Goal: Communication & Community: Answer question/provide support

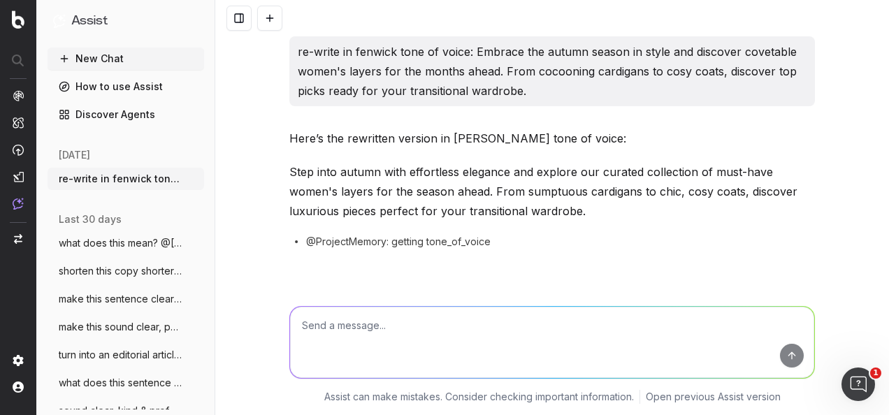
scroll to position [8588, 0]
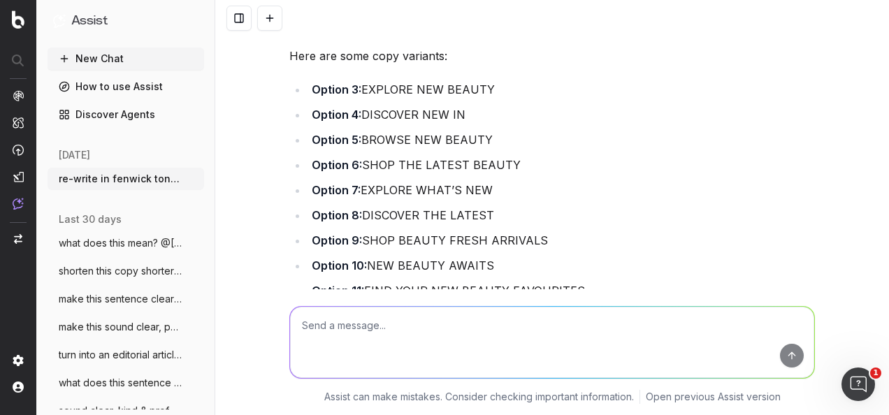
drag, startPoint x: 0, startPoint y: 0, endPoint x: 365, endPoint y: 328, distance: 490.8
click at [365, 328] on textarea at bounding box center [552, 342] width 524 height 71
paste textarea "Refresh your beauty bag and discover the freshest beauty products to land at [G…"
type textarea "re-write in the fenwick tone of voice: Refresh your beauty bag and discover the…"
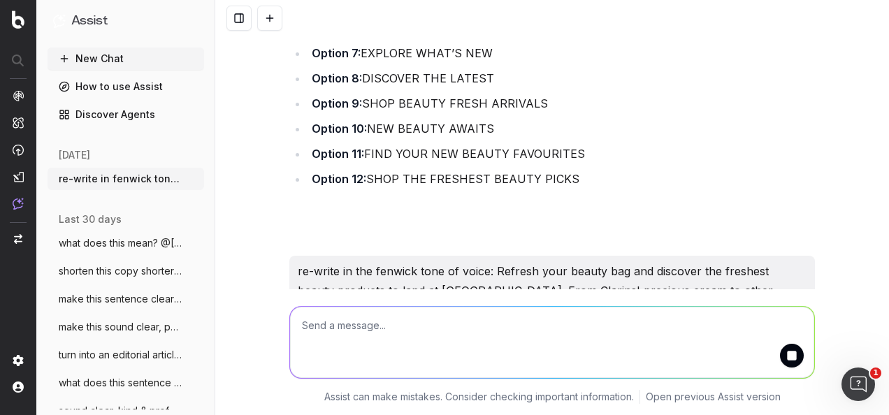
scroll to position [8786, 0]
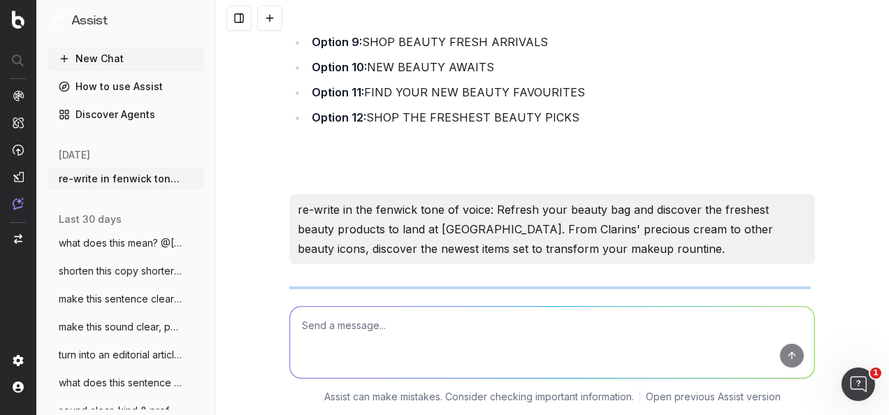
drag, startPoint x: 503, startPoint y: 194, endPoint x: 284, endPoint y: 201, distance: 219.5
click at [289, 286] on p "Revive your beauty bag with the latest arrivals at [GEOGRAPHIC_DATA]. From Clar…" at bounding box center [551, 315] width 525 height 59
copy p "Revive your beauty bag with the latest arrivals at [GEOGRAPHIC_DATA]. From Clar…"
click at [552, 320] on textarea at bounding box center [552, 342] width 524 height 71
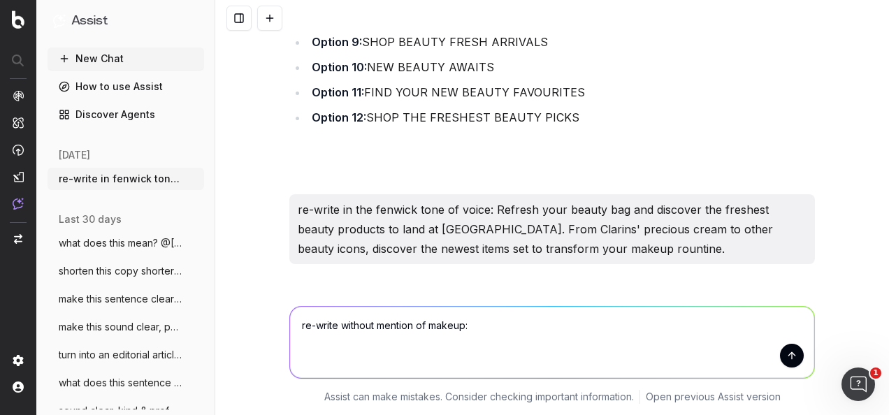
paste textarea "Revive your beauty bag with the latest arrivals at [GEOGRAPHIC_DATA]. From Clar…"
type textarea "re-write without mention of makeup: Revive your beauty bag with the latest arri…"
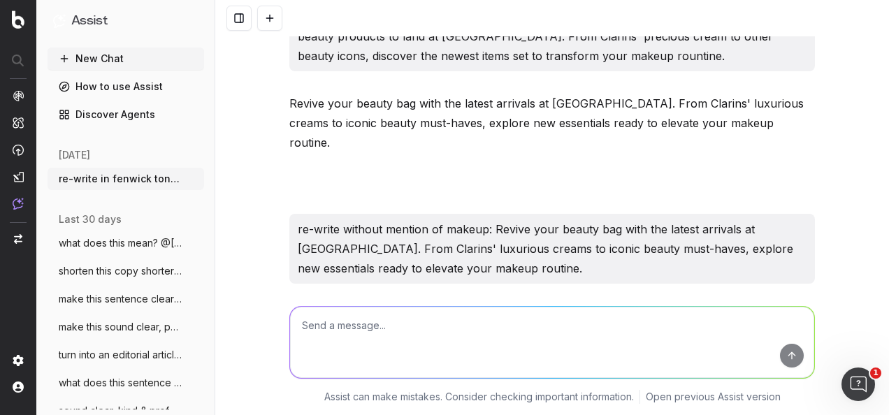
scroll to position [8979, 0]
drag, startPoint x: 626, startPoint y: 215, endPoint x: 281, endPoint y: 195, distance: 345.7
copy p "Revive your beauty bag with the latest arrivals at [GEOGRAPHIC_DATA]. From Clar…"
click at [376, 327] on textarea at bounding box center [552, 342] width 524 height 71
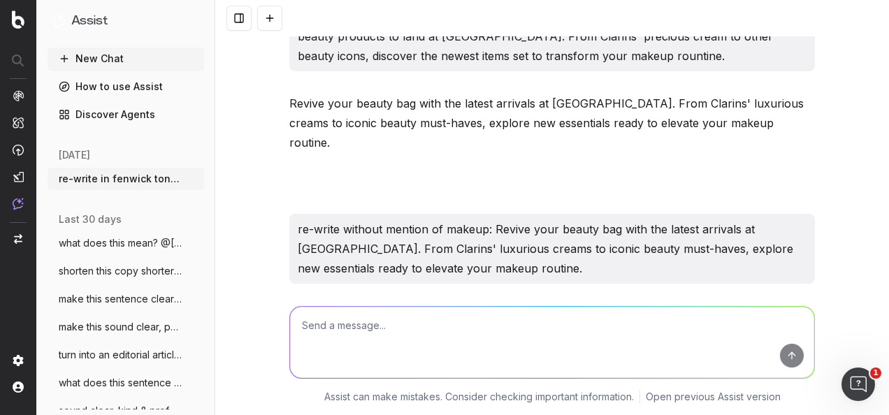
paste textarea "Revive your beauty bag with the latest arrivals at [GEOGRAPHIC_DATA]. From Clar…"
type textarea "Revive your beauty bag with the latest arrivals at [GEOGRAPHIC_DATA]. From Clar…"
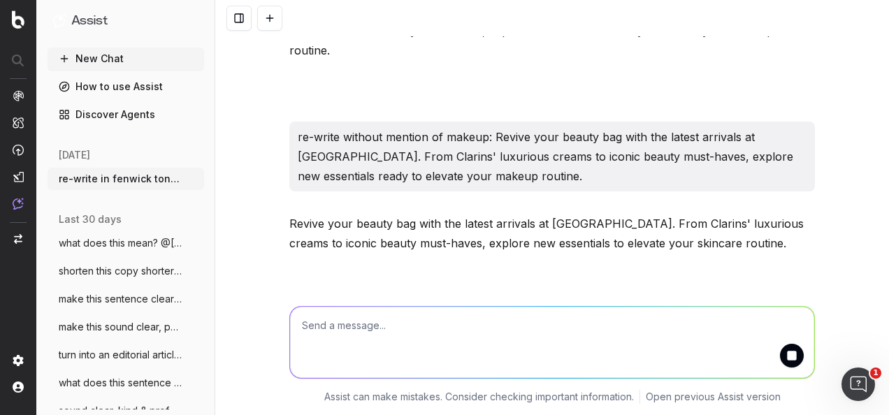
scroll to position [9152, 0]
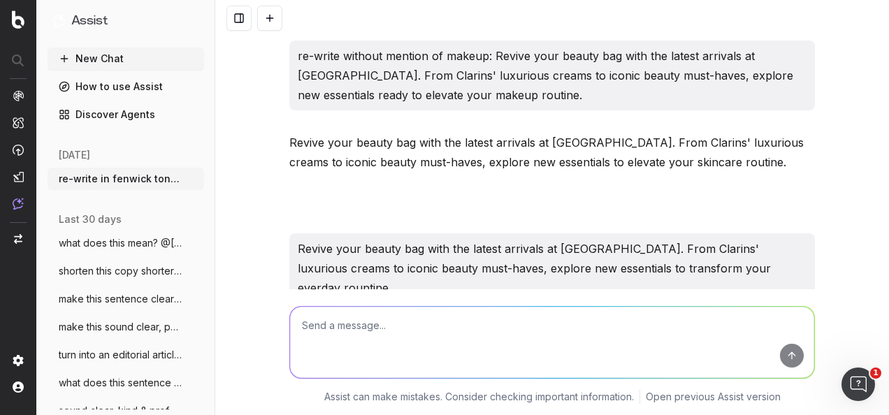
drag, startPoint x: 707, startPoint y: 218, endPoint x: 278, endPoint y: 190, distance: 429.9
copy p "Revive your beauty bag with the latest arrivals at [GEOGRAPHIC_DATA]. From Clar…"
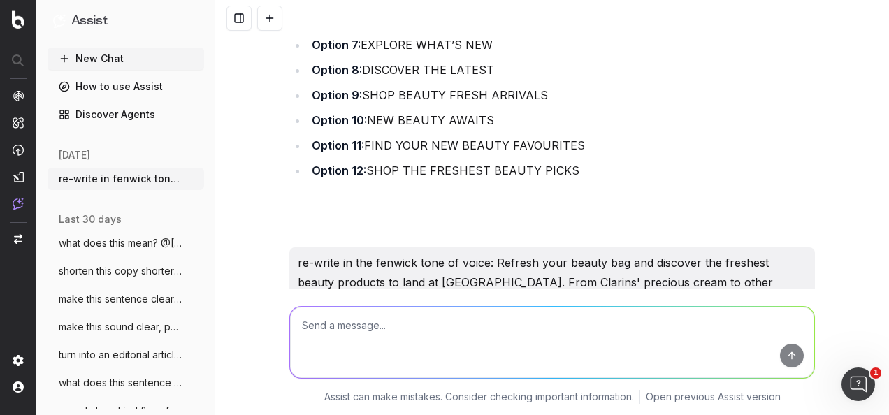
click at [488, 342] on textarea at bounding box center [552, 342] width 524 height 71
type textarea "N"
paste textarea "Option 2: Indulge in luxury with brands like Clarins and more."
type textarea "nod to beauty more: Option 2: Indulge in luxury with brands like Clarins and mo…"
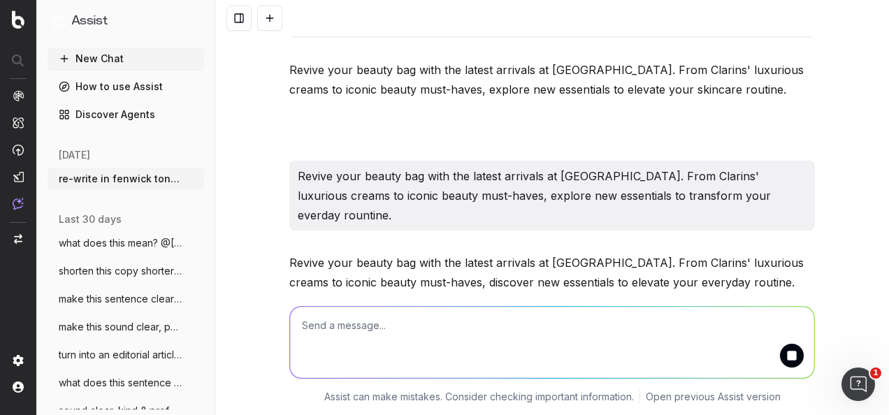
scroll to position [9286, 0]
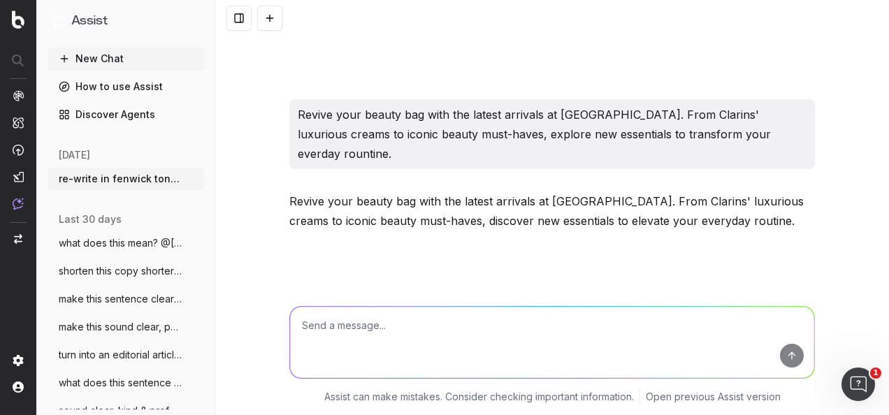
drag, startPoint x: 653, startPoint y: 214, endPoint x: 250, endPoint y: 215, distance: 403.2
click at [250, 215] on div "re-write in fenwick tone of voice: Embrace the autumn season in style and disco…" at bounding box center [552, 207] width 674 height 415
copy p "Indulge in beauty luxury with iconic brands like Clarins and more."
click at [447, 336] on textarea at bounding box center [552, 342] width 524 height 71
paste textarea "From one of a kind shopping experiences to deightful dining, discover the reaso…"
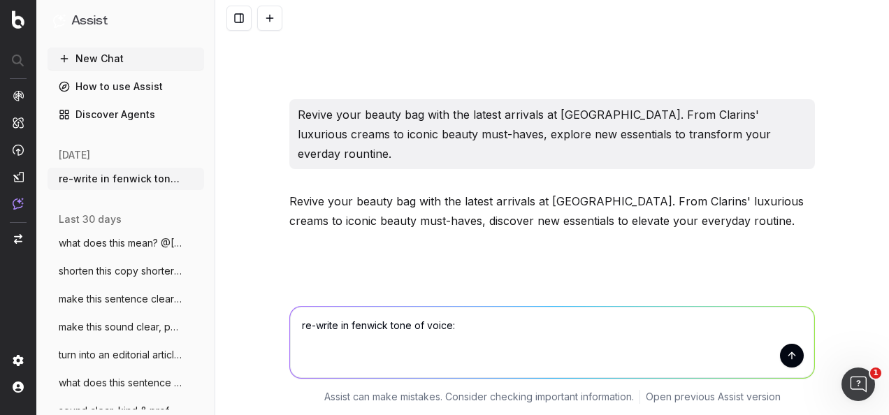
type textarea "re-write in fenwick tone of voice: From one of a kind shopping experiences to d…"
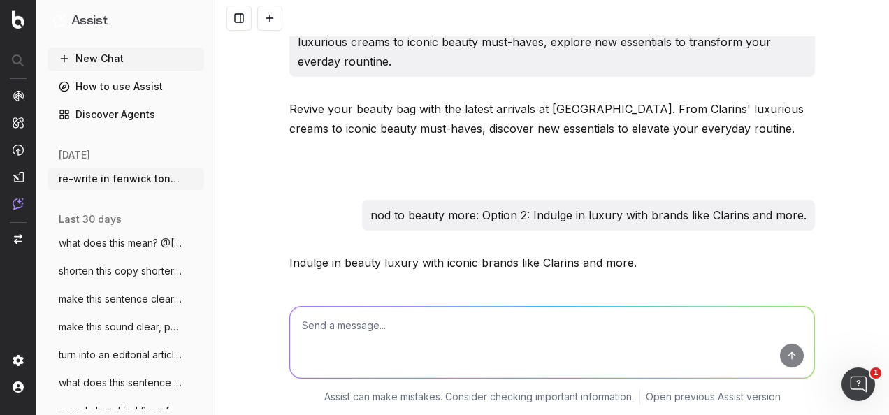
scroll to position [9460, 0]
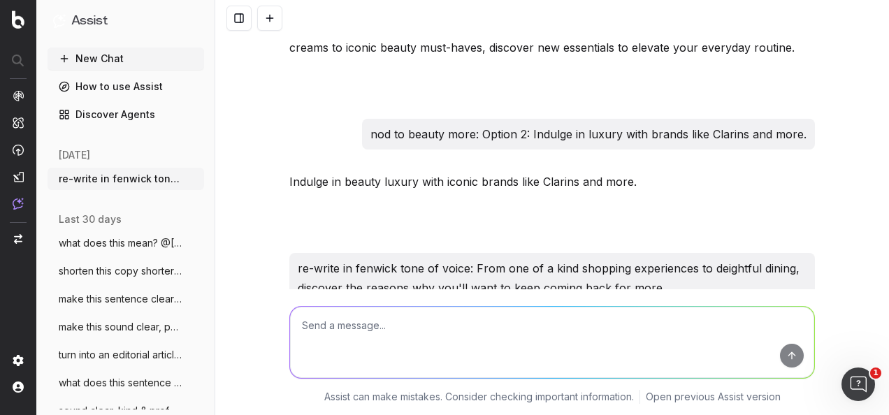
drag, startPoint x: 531, startPoint y: 220, endPoint x: 269, endPoint y: 201, distance: 262.7
copy div "From unique shopping experiences to exceptional dining, discover why Fenwick is…"
click at [369, 314] on textarea at bounding box center [552, 342] width 524 height 71
type textarea "C"
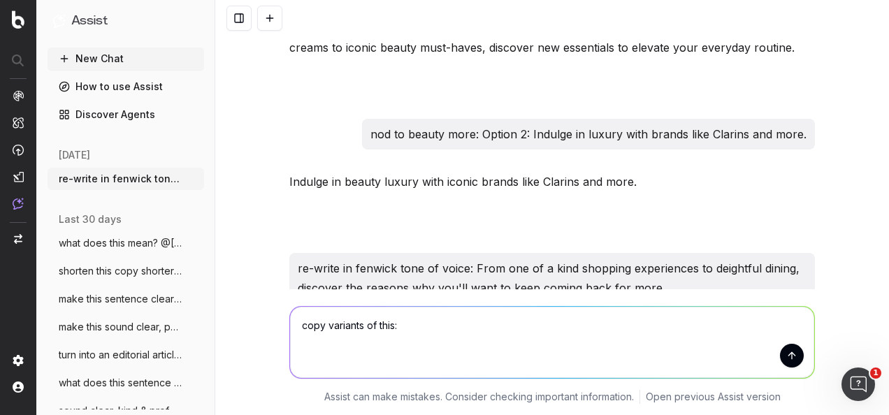
paste textarea "Option 1: Revive your beauty bag with the latest arrivals at [GEOGRAPHIC_DATA].…"
type textarea "copy variants of this: Option 1: Revive your beauty bag with the latest arrival…"
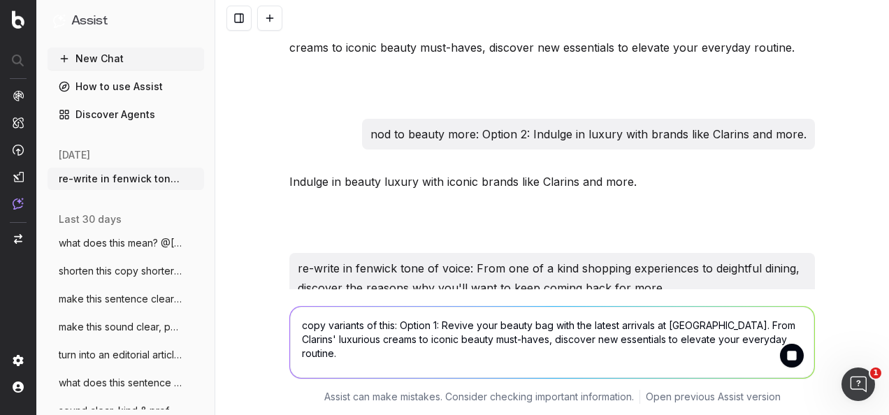
scroll to position [9572, 0]
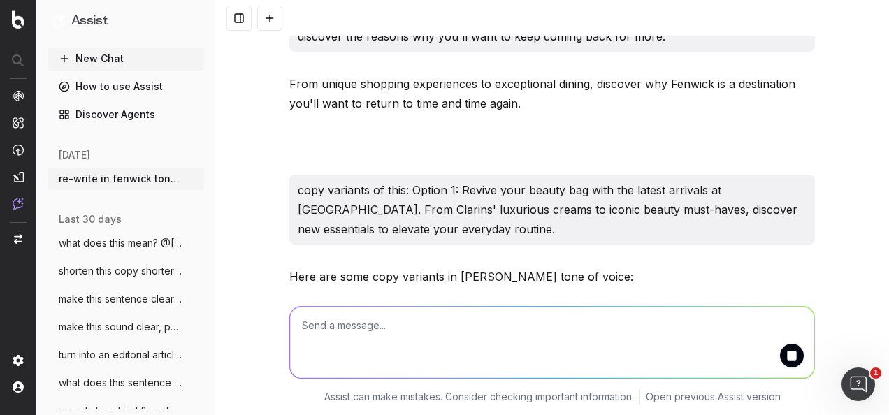
click at [477, 300] on p "Option 2: Refresh your beauty bag with the latest arrivals at [GEOGRAPHIC_DATA]…" at bounding box center [551, 319] width 525 height 39
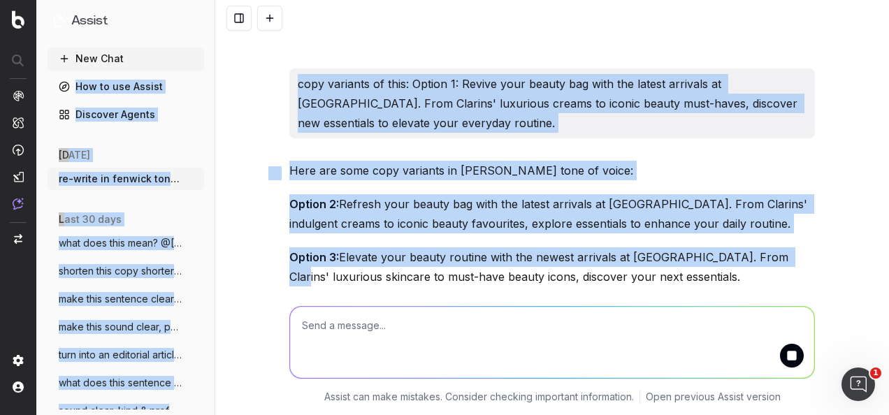
drag, startPoint x: 419, startPoint y: 120, endPoint x: 141, endPoint y: 67, distance: 282.4
click at [141, 67] on div "Assist New Chat How to use Assist Discover Agents [DATE] re-write in fenwick to…" at bounding box center [444, 207] width 889 height 415
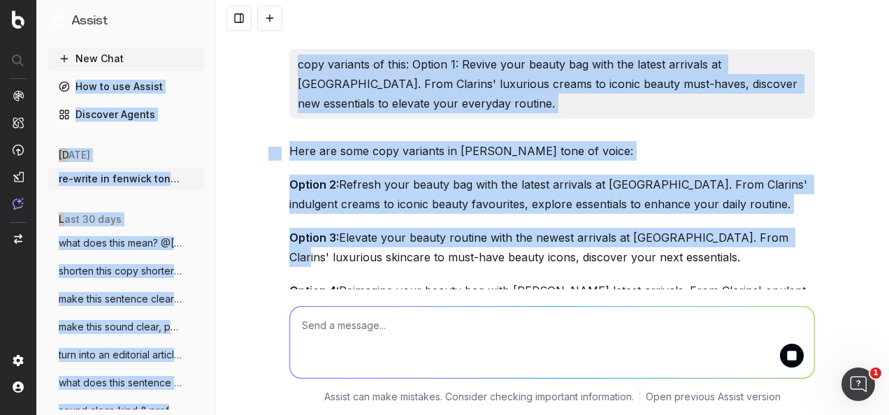
drag, startPoint x: 141, startPoint y: 67, endPoint x: 429, endPoint y: 94, distance: 289.2
click at [429, 228] on p "Option 3: Elevate your beauty routine with the newest arrivals at [GEOGRAPHIC_D…" at bounding box center [551, 247] width 525 height 39
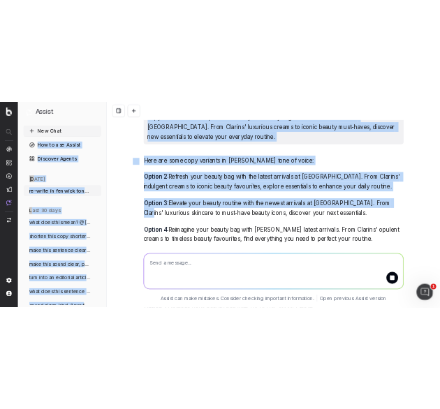
scroll to position [9661, 0]
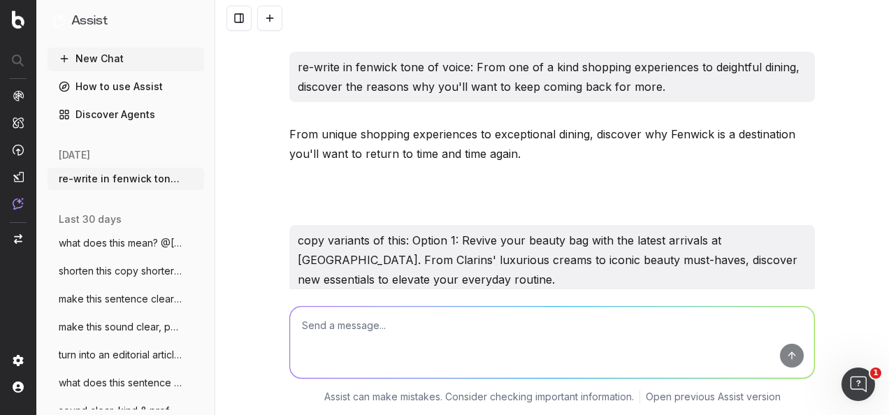
drag, startPoint x: 579, startPoint y: 228, endPoint x: 286, endPoint y: 210, distance: 293.4
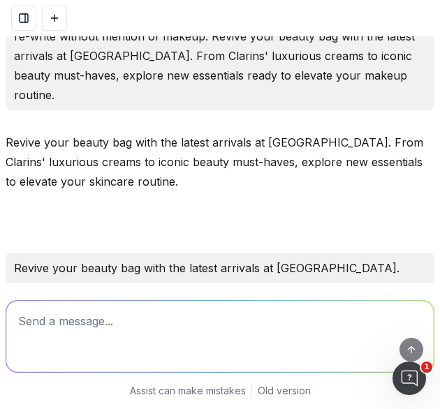
click at [289, 350] on textarea at bounding box center [220, 336] width 428 height 71
paste textarea "Re-write in the Fenwick tone of voice: This seasons welcomes a fresh selection …"
type textarea "Re-write in the Fenwick tone of voice: This seasons welcomes a fresh selection …"
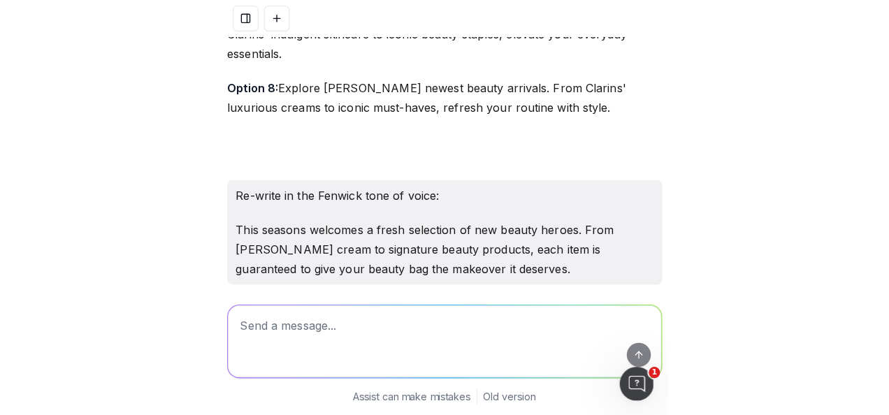
scroll to position [11019, 0]
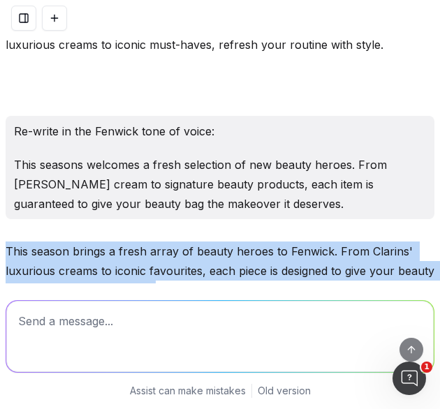
drag, startPoint x: 205, startPoint y: 208, endPoint x: -4, endPoint y: 169, distance: 213.1
click at [0, 169] on html "re-write in fenwick tone of voice: Embrace the autumn season in style and disco…" at bounding box center [220, 204] width 440 height 409
copy p "This season brings a fresh array of beauty heroes to Fenwick. From Clarins' lux…"
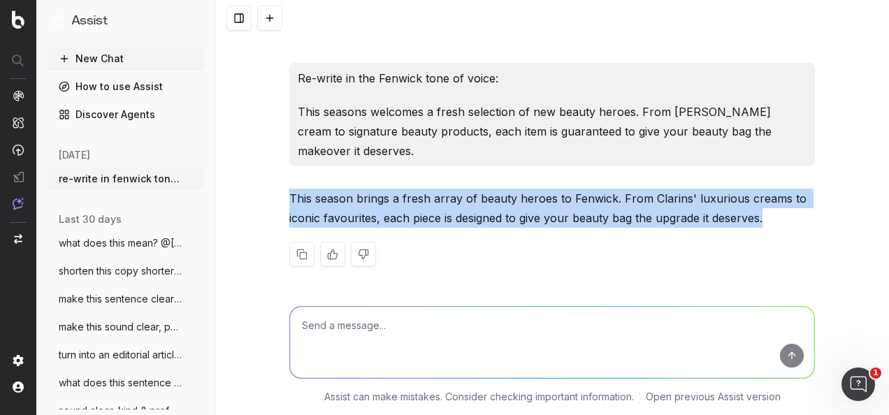
scroll to position [10231, 0]
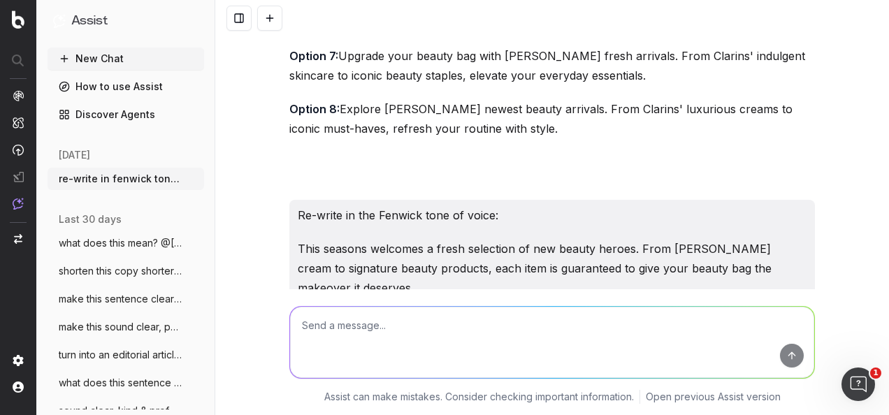
click at [432, 349] on textarea at bounding box center [552, 342] width 524 height 71
paste textarea "[PERSON_NAME] + Rye: [GEOGRAPHIC_DATA], [PERSON_NAME] & Bracknell Fenwick"
type textarea "make clear: [PERSON_NAME] + Rye: [GEOGRAPHIC_DATA], [PERSON_NAME] & Bracknell F…"
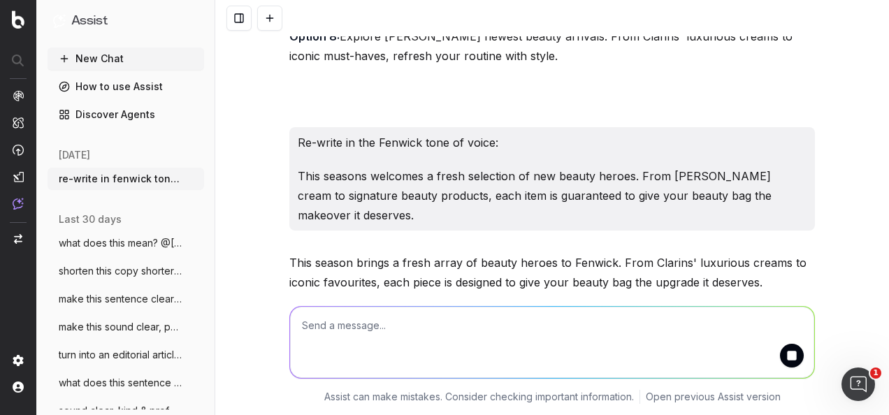
scroll to position [10365, 0]
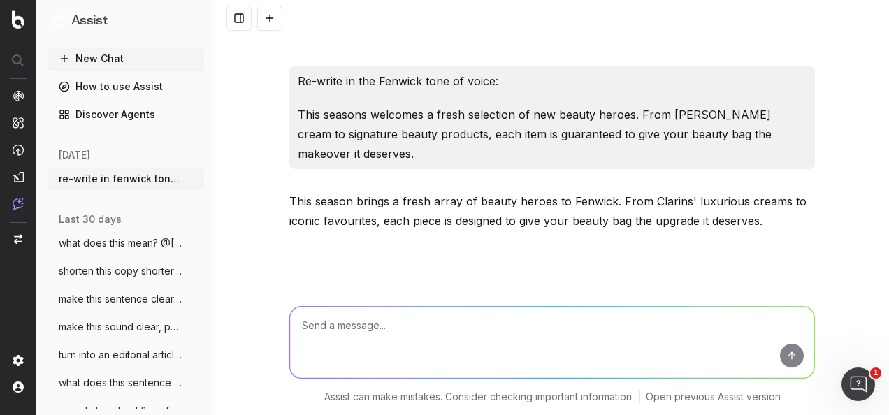
drag, startPoint x: 815, startPoint y: 221, endPoint x: 254, endPoint y: 224, distance: 560.4
click at [254, 224] on div "re-write in fenwick tone of voice: Embrace the autumn season in style and disco…" at bounding box center [552, 207] width 674 height 415
copy p "[PERSON_NAME] + Rye: Available at [GEOGRAPHIC_DATA], [PERSON_NAME][GEOGRAPHIC_D…"
click at [415, 357] on textarea at bounding box center [552, 342] width 524 height 71
paste textarea "Barely-there Beauty Trend: Discover top products"
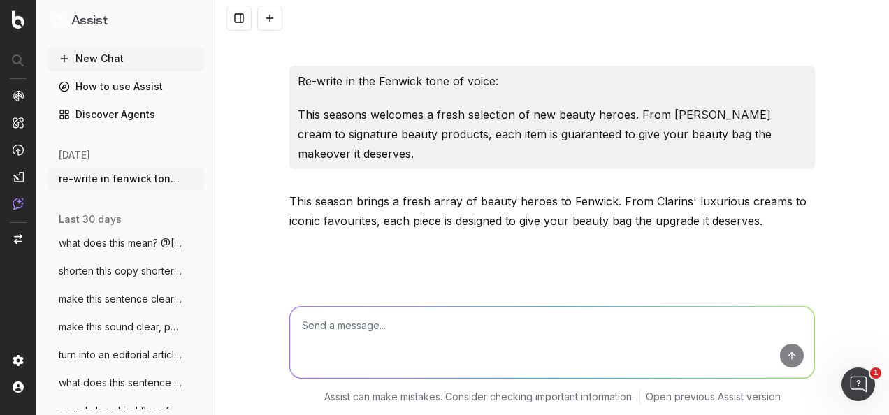
type textarea "Barely-there Beauty Trend: Discover top products"
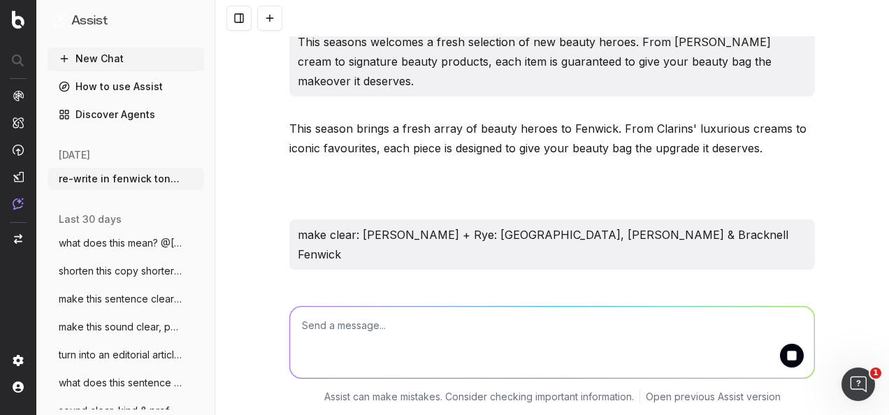
scroll to position [10499, 0]
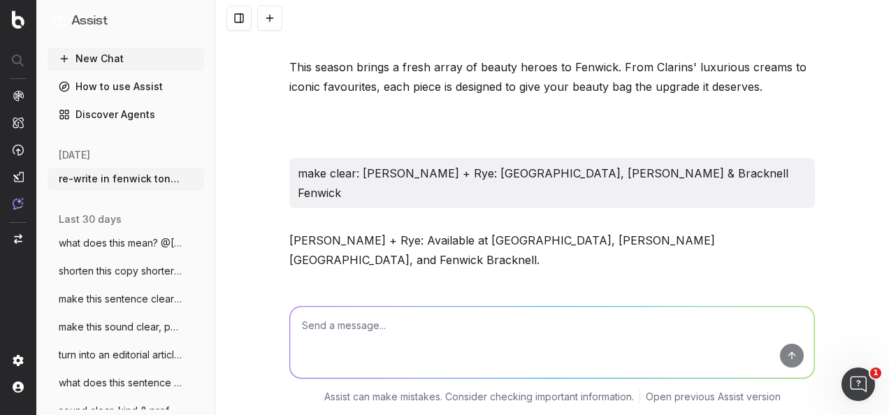
drag, startPoint x: 517, startPoint y: 208, endPoint x: 254, endPoint y: 207, distance: 263.4
click at [254, 207] on div "re-write in fenwick tone of voice: Embrace the autumn season in style and disco…" at bounding box center [552, 207] width 674 height 415
copy p "Barely-There Beauty: Discover Must-Have Products"
click at [370, 341] on textarea at bounding box center [552, 342] width 524 height 71
paste textarea "Option 2: Discover the no-makeup makeup you'll want to wear for every occasion."
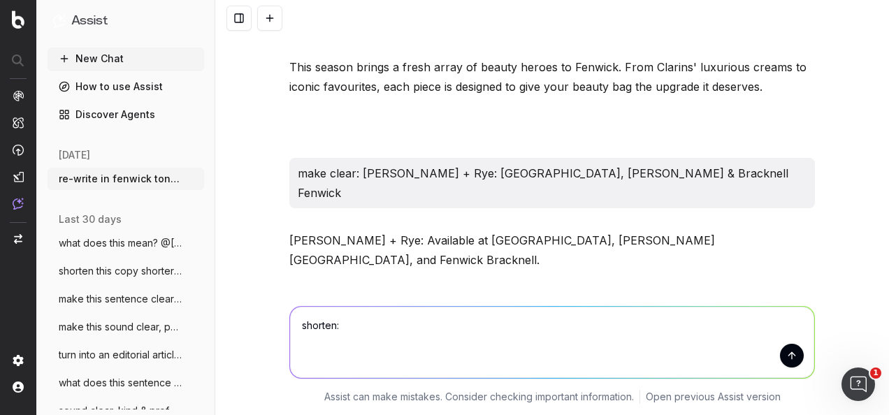
type textarea "shorten: Option 2: Discover the no-makeup makeup you'll want to wear for every …"
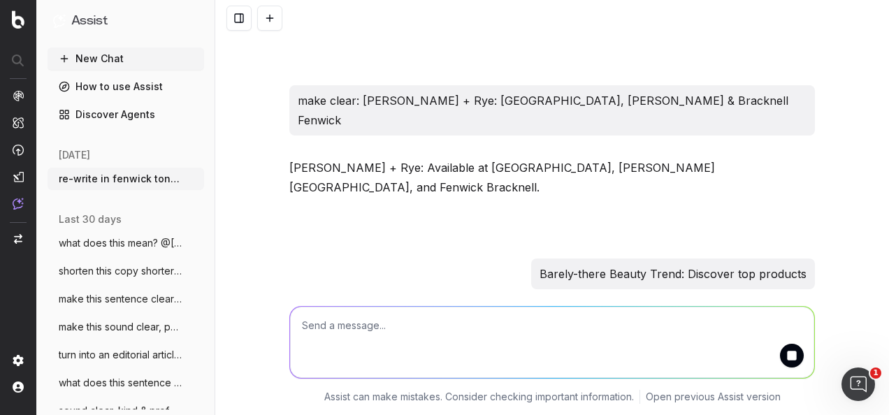
scroll to position [10634, 0]
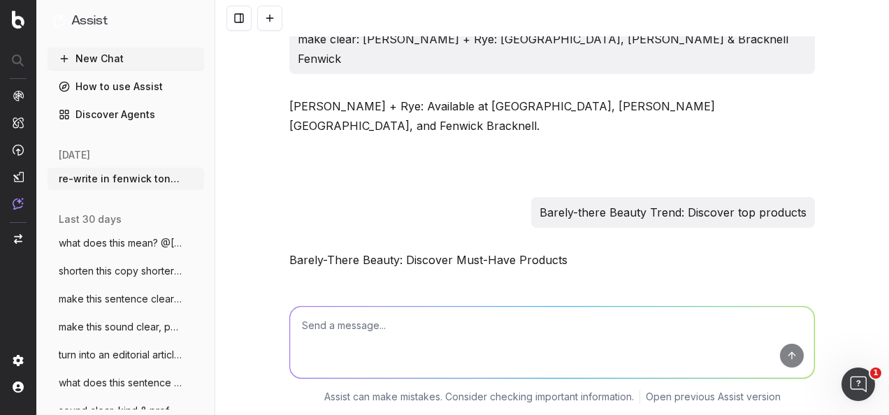
drag, startPoint x: 379, startPoint y: 220, endPoint x: 267, endPoint y: 222, distance: 111.8
copy div "Discover no-makeup makeup for every occasion."
click at [486, 338] on textarea at bounding box center [552, 342] width 524 height 71
type textarea "c"
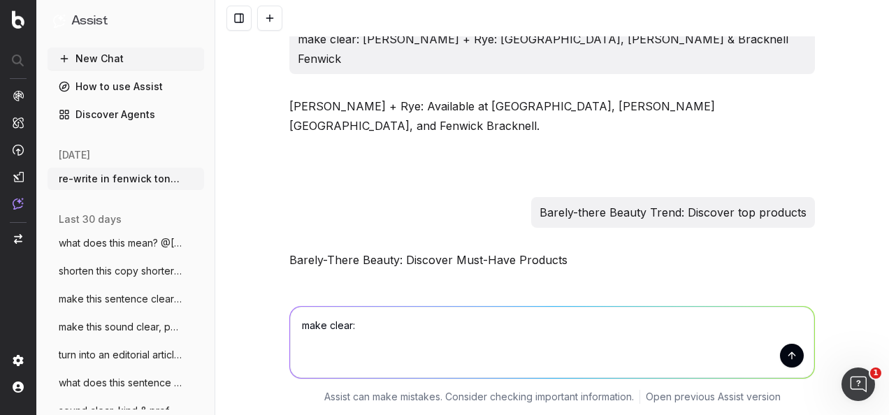
paste textarea "Discover the minimalist makeup everyone's talking about."
type textarea "make clear: Discover the minimalist makeup everyone's talking about."
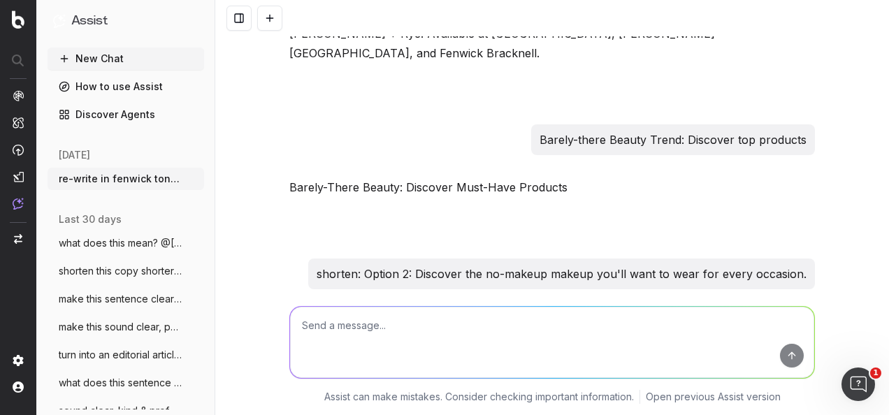
scroll to position [10768, 0]
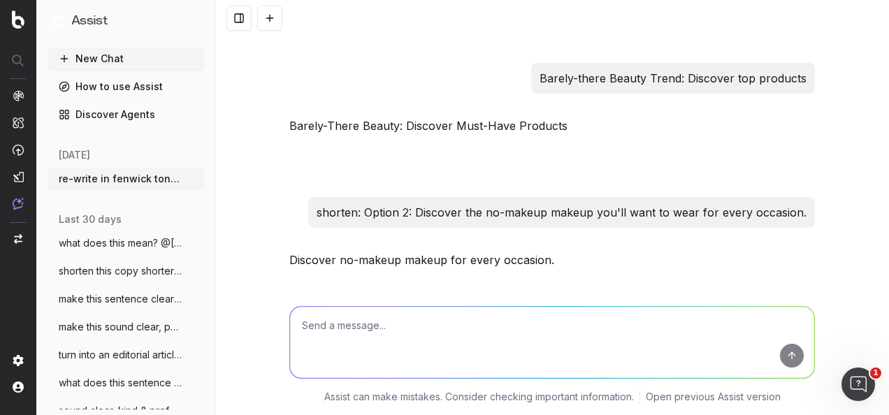
click at [502, 337] on p "make clear: Discover the minimalist makeup everyone's talking about." at bounding box center [620, 347] width 374 height 20
click at [576, 355] on textarea at bounding box center [552, 342] width 524 height 71
paste textarea "make clear: Discover the minimalist makeup everyone's talking about."
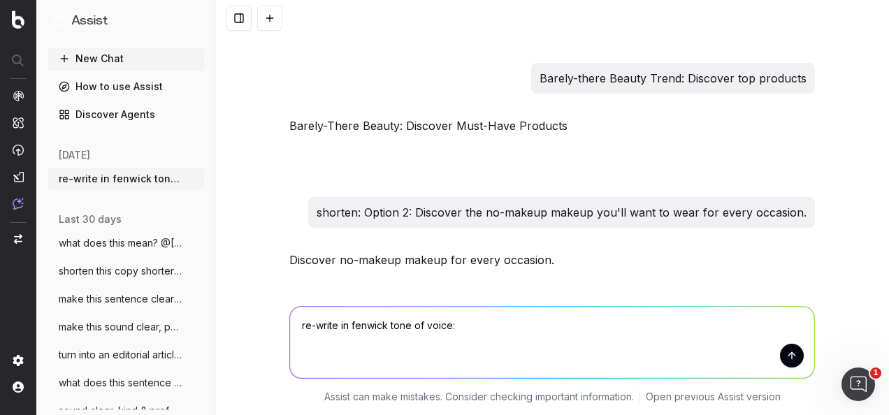
type textarea "re-write in fenwick tone of voice: make clear: Discover the minimalist makeup e…"
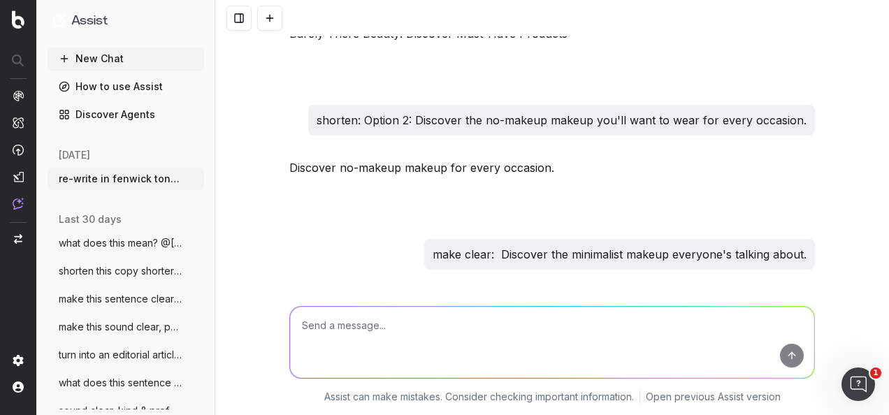
scroll to position [10922, 0]
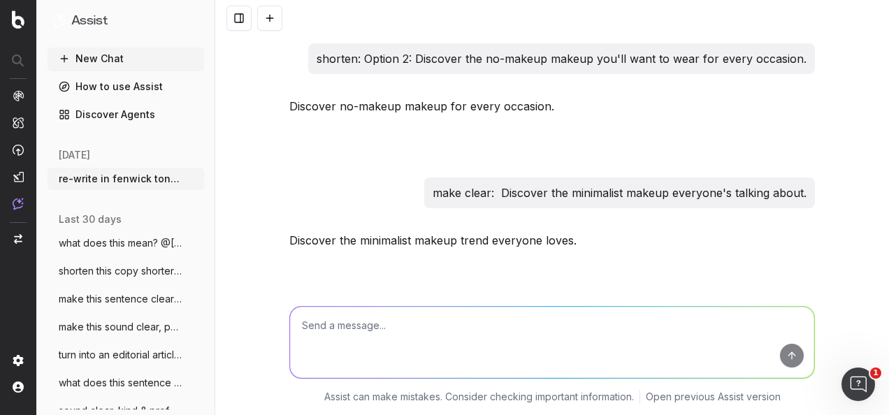
drag, startPoint x: 665, startPoint y: 214, endPoint x: 257, endPoint y: 214, distance: 407.4
click at [257, 214] on div "re-write in fenwick tone of voice: Embrace the autumn season in style and disco…" at bounding box center [552, 207] width 674 height 415
click at [443, 338] on textarea at bounding box center [552, 342] width 524 height 71
paste textarea "[PERSON_NAME]: The top Christmas toys of 2025 article: [URL][DOMAIN_NAME]"
type textarea "make clear; [PERSON_NAME]: The top Christmas toys of 2025 article: [URL][DOMAIN…"
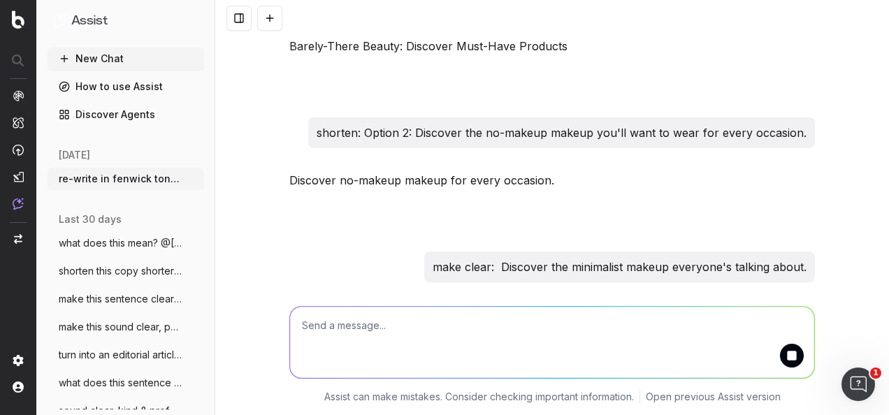
scroll to position [10773, 0]
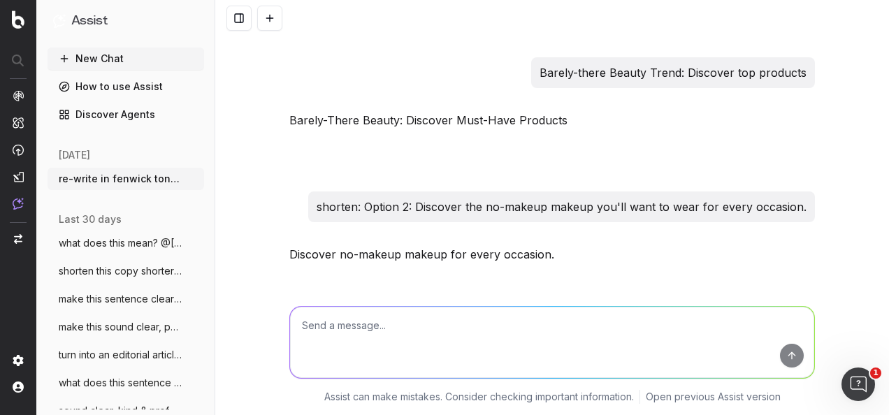
click at [456, 338] on textarea at bounding box center [552, 342] width 524 height 71
paste textarea "Discover the art of carrying style-curated to perfection with [PERSON_NAME] edi…"
type textarea "sound clear: Discover the art of carrying style-curated to perfection with [PER…"
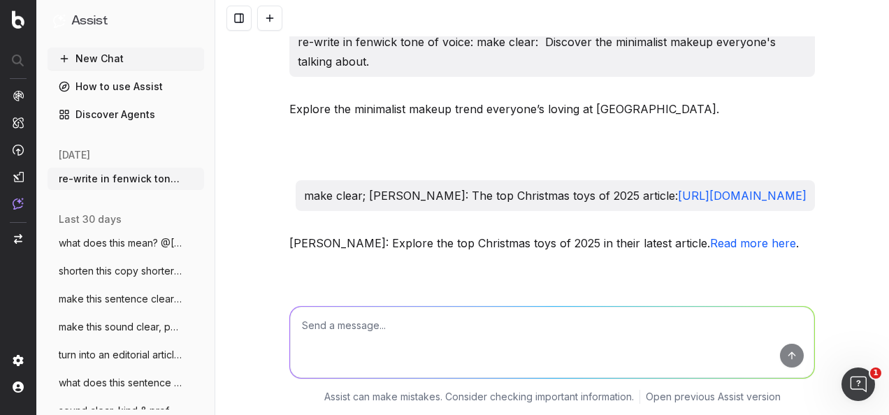
scroll to position [11268, 0]
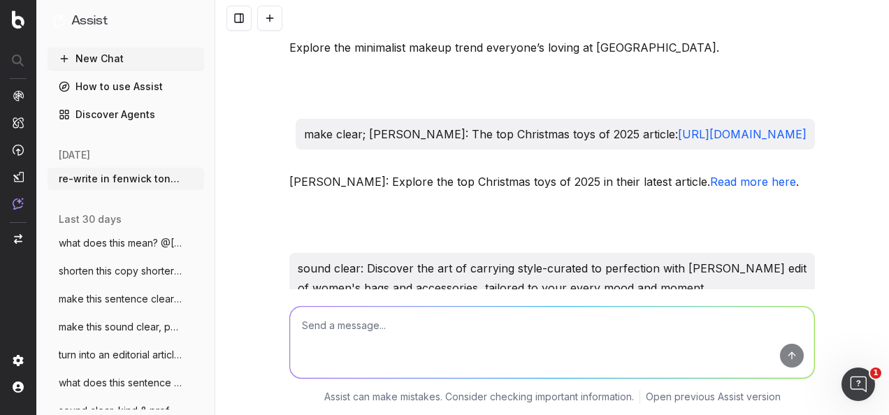
drag, startPoint x: 539, startPoint y: 217, endPoint x: 264, endPoint y: 191, distance: 276.5
click at [264, 191] on div "re-write in fenwick tone of voice: Embrace the autumn season in style and disco…" at bounding box center [552, 207] width 674 height 415
click at [363, 331] on textarea at bounding box center [552, 342] width 524 height 71
paste textarea "Discover the art of carrying style-curated to perfection with [PERSON_NAME] edi…"
type textarea "nod to finding out about different products: Discover the art of carrying style…"
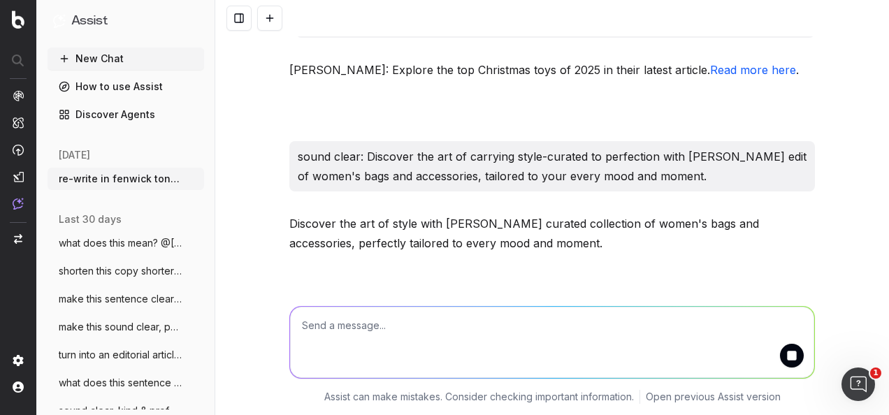
scroll to position [11461, 0]
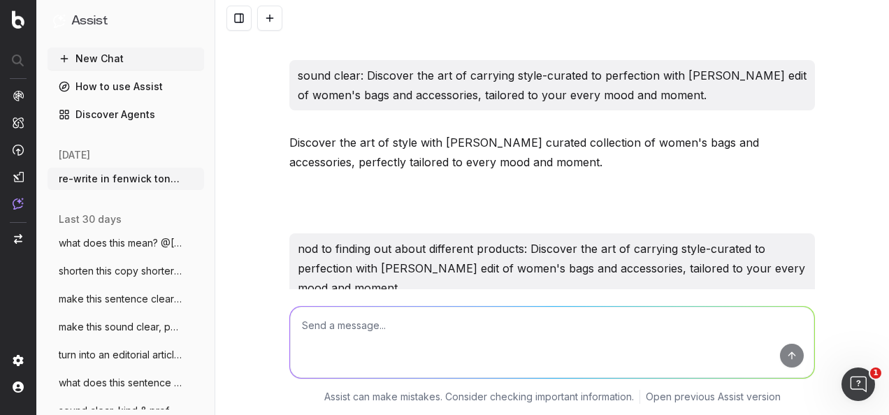
click at [457, 354] on textarea at bounding box center [552, 342] width 524 height 71
paste textarea "Discover the art of carrying style-curated to perfection with [PERSON_NAME] edi…"
type textarea "nod to finding the essentials you'll need in your bag: Discover the art of carr…"
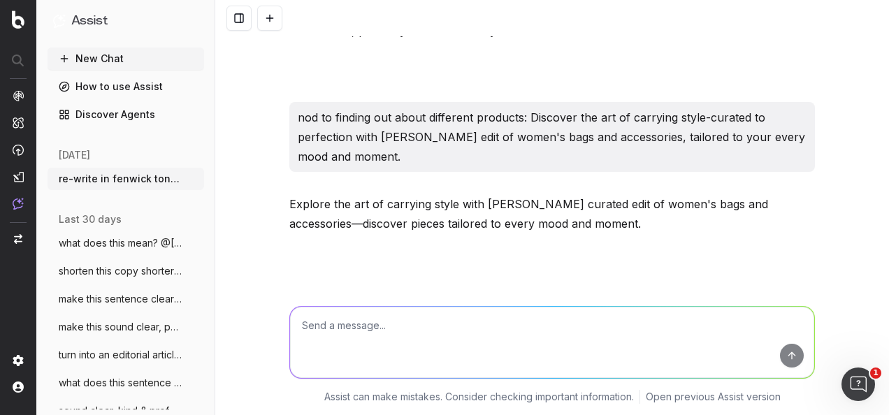
scroll to position [11654, 0]
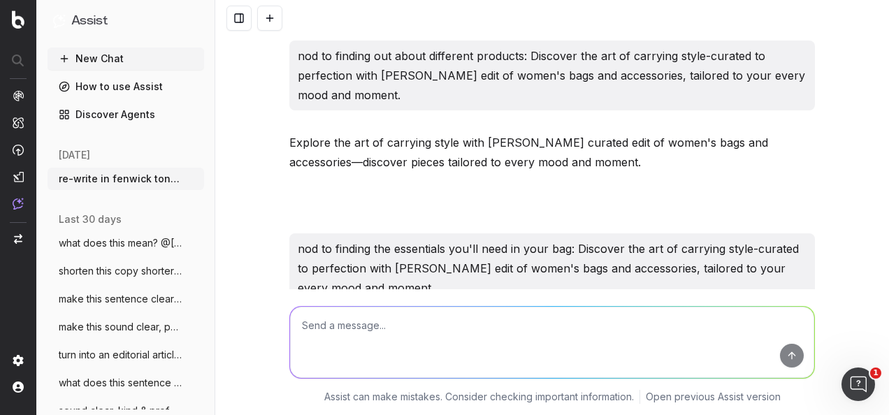
drag, startPoint x: 511, startPoint y: 212, endPoint x: 283, endPoint y: 188, distance: 229.7
click at [422, 320] on textarea at bounding box center [552, 342] width 524 height 71
type textarea "R"
paste textarea "Discover the art of carrying style with [PERSON_NAME] edit of women's bags and …"
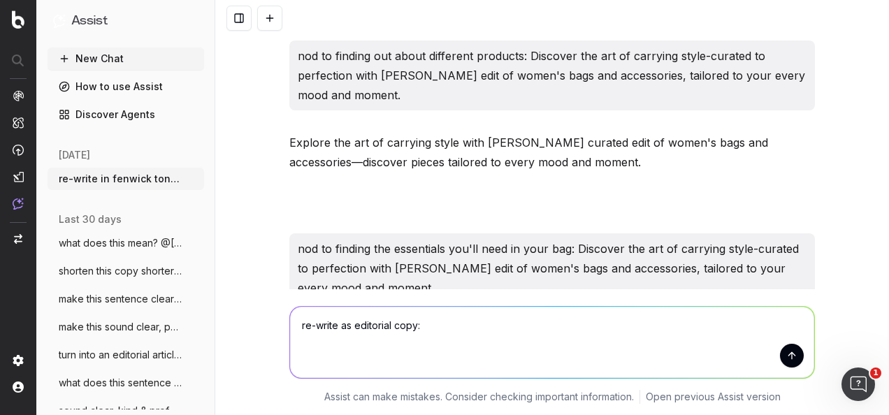
type textarea "re-write as editorial copy: Discover the art of carrying style with [PERSON_NAM…"
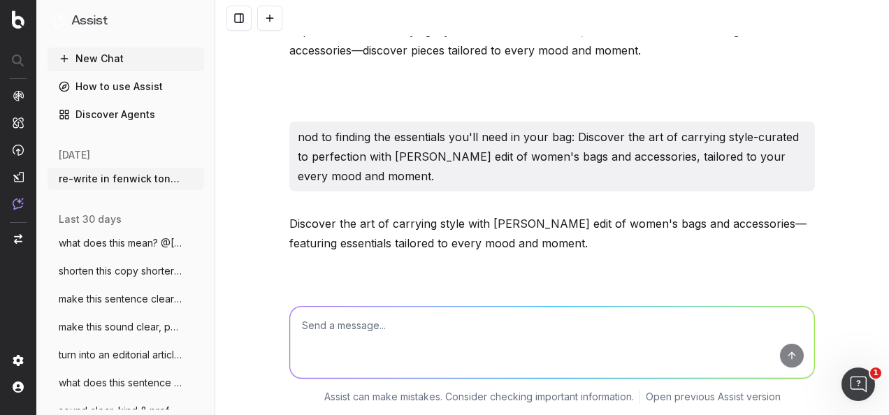
scroll to position [11847, 0]
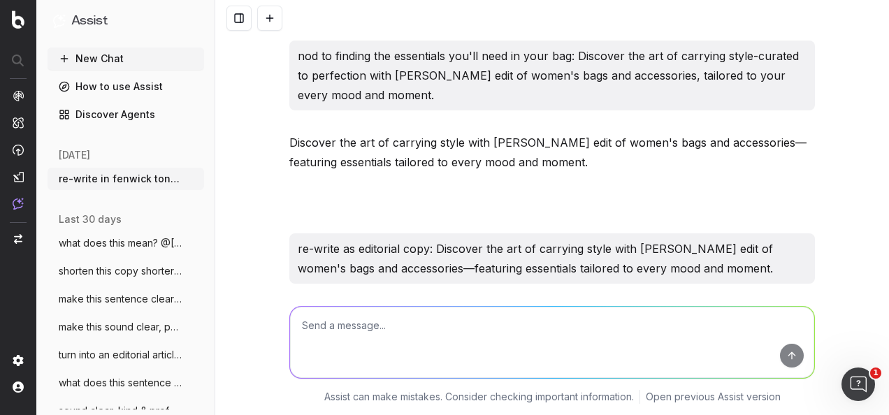
click at [559, 306] on p "Master the art of carrying style with [PERSON_NAME] expertly curated edit of wo…" at bounding box center [551, 335] width 525 height 59
click at [482, 331] on textarea at bounding box center [552, 342] width 524 height 71
type textarea "R"
paste textarea "Discover the art of carrying style with [PERSON_NAME] edit of women's bags and …"
type textarea "re-write in a different way: Discover the art of carrying style with [PERSON_NA…"
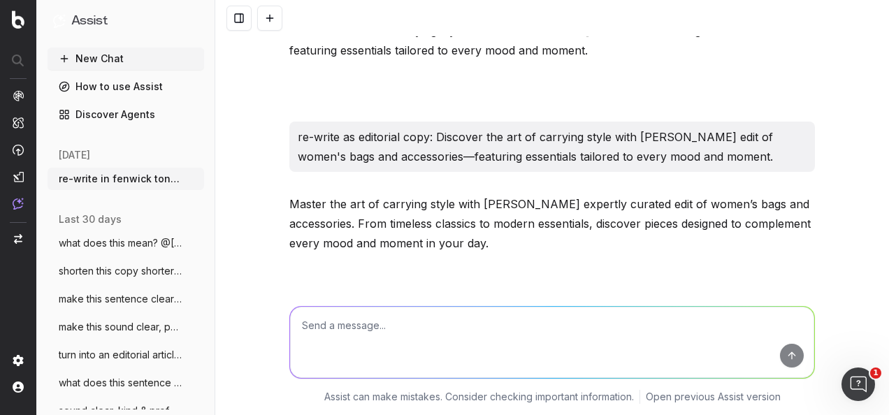
scroll to position [12020, 0]
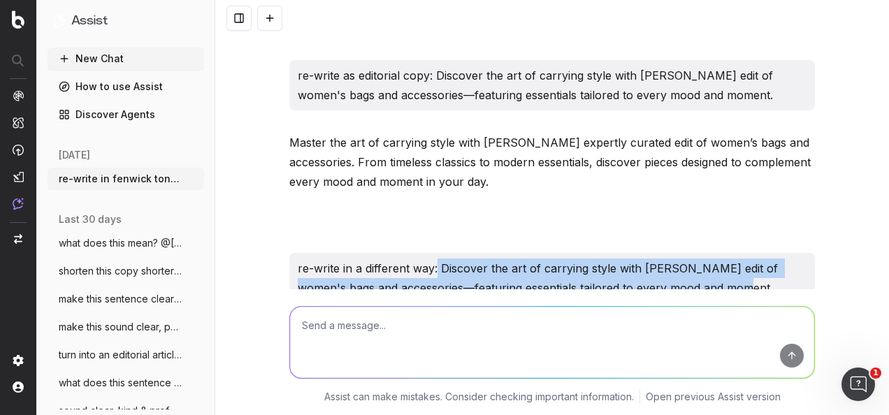
drag, startPoint x: 713, startPoint y: 144, endPoint x: 432, endPoint y: 123, distance: 281.7
click at [432, 259] on p "re-write in a different way: Discover the art of carrying style with [PERSON_NA…" at bounding box center [552, 278] width 509 height 39
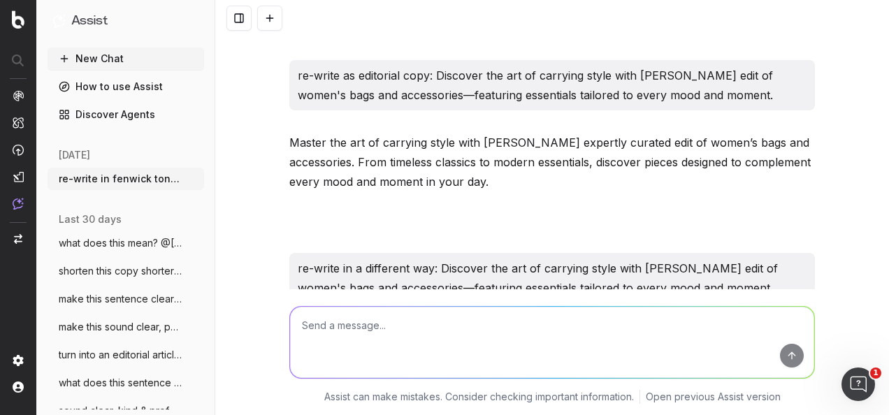
click at [363, 359] on textarea at bounding box center [552, 342] width 524 height 71
paste textarea "Discover the art of carrying style with [PERSON_NAME] edit of women's bags and …"
type textarea "Re-write in Fenwick tone of voice: Discover the art of carrying style with [PER…"
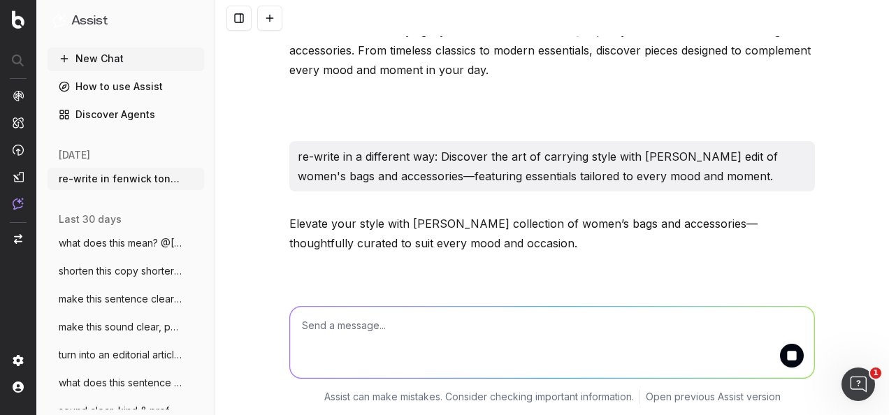
scroll to position [12213, 0]
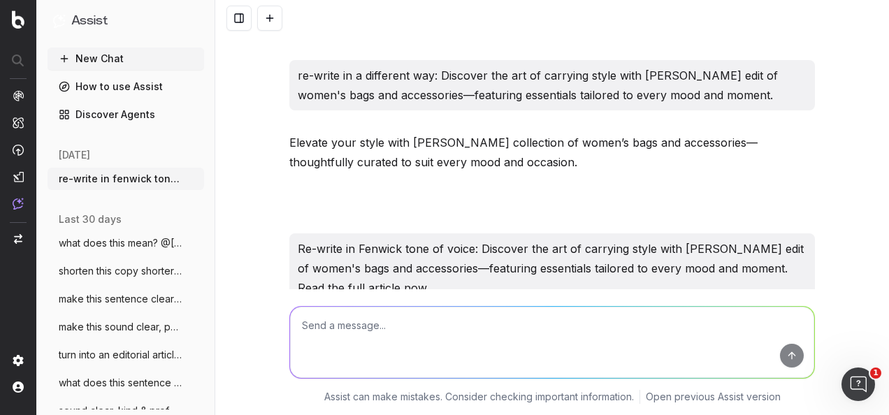
drag, startPoint x: 696, startPoint y: 217, endPoint x: 285, endPoint y: 201, distance: 411.2
click at [289, 326] on p "Uncover the art of carrying style with [PERSON_NAME] curated edit of women’s ba…" at bounding box center [551, 345] width 525 height 39
click at [382, 342] on textarea at bounding box center [552, 342] width 524 height 71
paste textarea "Is this gramatically correct: OUR AUTUMN CAMPAIGN LAUNCHES [DATE]"
type textarea "Is this gramatically correct: OUR AUTUMN CAMPAIGN LAUNCHES [DATE]"
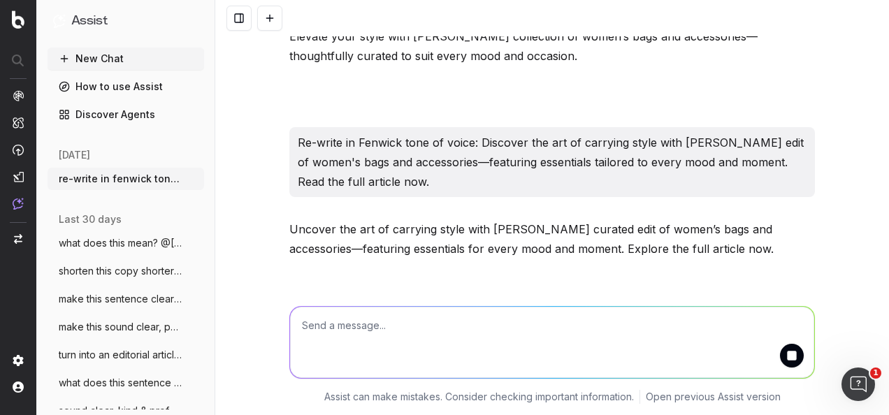
scroll to position [12381, 0]
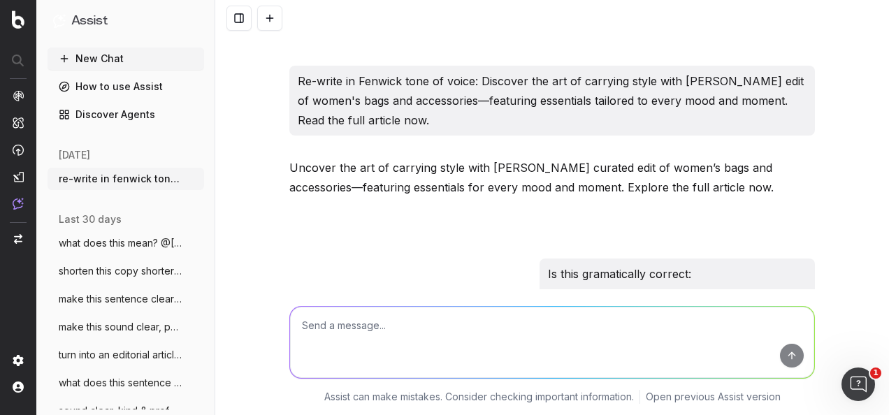
click at [452, 338] on textarea at bounding box center [552, 342] width 524 height 71
paste textarea "Optimise the meta description and meta title copy for this page to ensure it in…"
type textarea "sound clear: Optimise the meta description and meta title copy for this page to…"
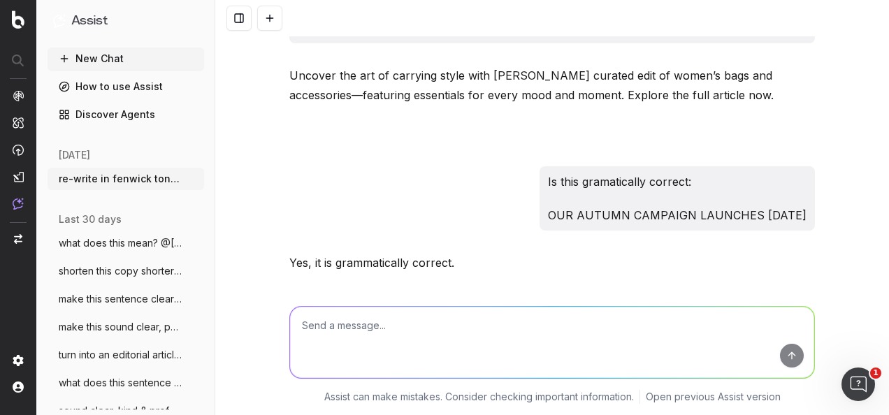
scroll to position [12554, 0]
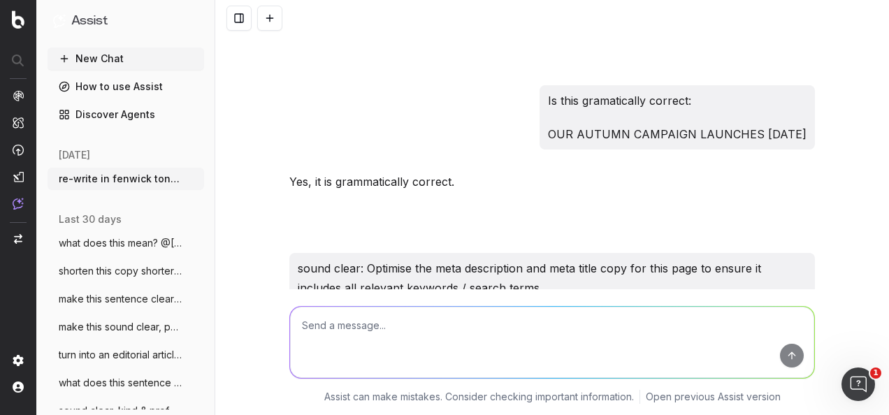
drag, startPoint x: 319, startPoint y: 211, endPoint x: 280, endPoint y: 201, distance: 40.5
copy p "Optimize the meta title and description for this page to include all relevant k…"
